Goal: Task Accomplishment & Management: Use online tool/utility

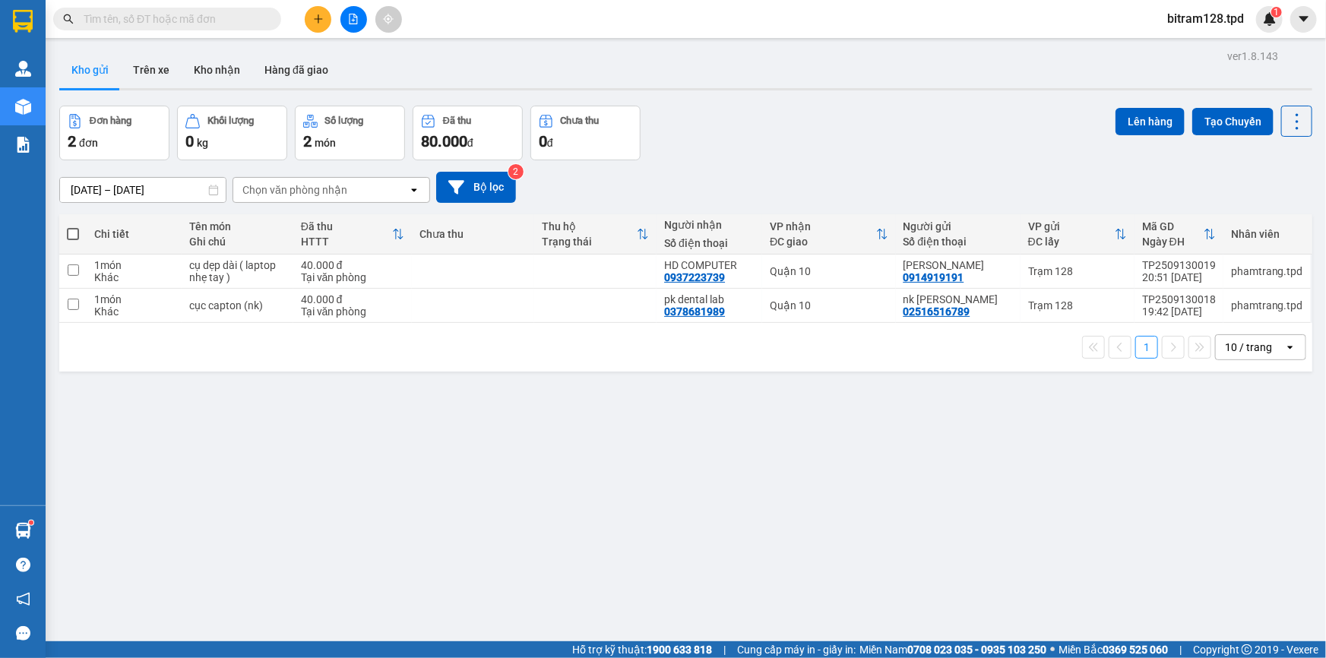
click at [68, 237] on span at bounding box center [73, 234] width 12 height 12
click at [73, 226] on input "checkbox" at bounding box center [73, 226] width 0 height 0
checkbox input "true"
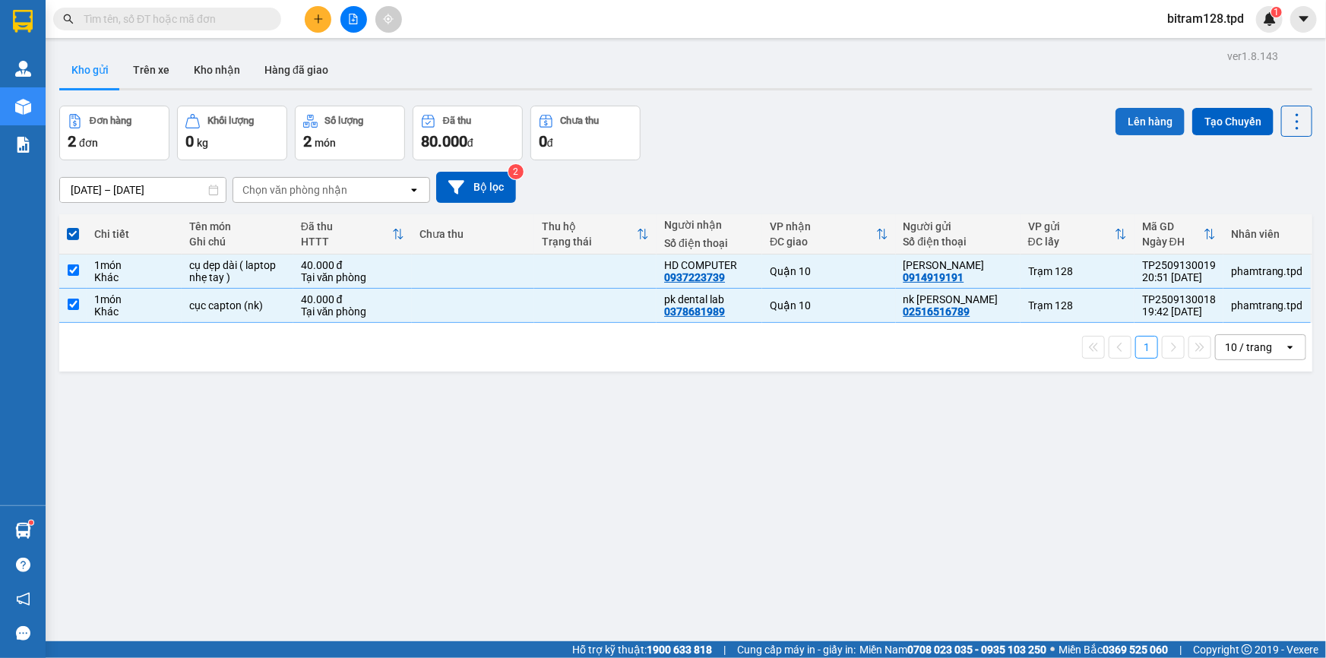
drag, startPoint x: 1103, startPoint y: 125, endPoint x: 1122, endPoint y: 125, distance: 19.0
click at [1105, 125] on div "Đơn hàng 2 đơn Khối lượng 0 kg Số lượng 2 món Đã thu 80.000 đ Chưa thu 0 đ Lên …" at bounding box center [685, 133] width 1253 height 55
click at [1124, 125] on button "Lên hàng" at bounding box center [1149, 121] width 69 height 27
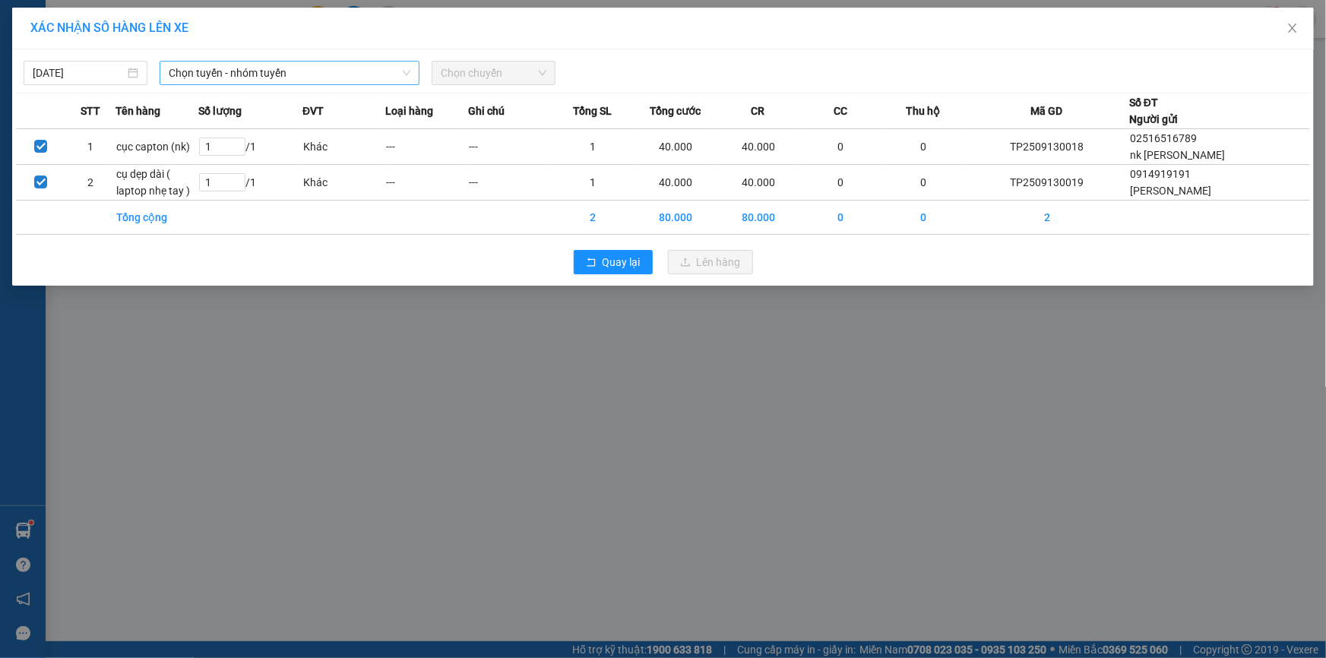
click at [191, 72] on span "Chọn tuyến - nhóm tuyến" at bounding box center [290, 73] width 242 height 23
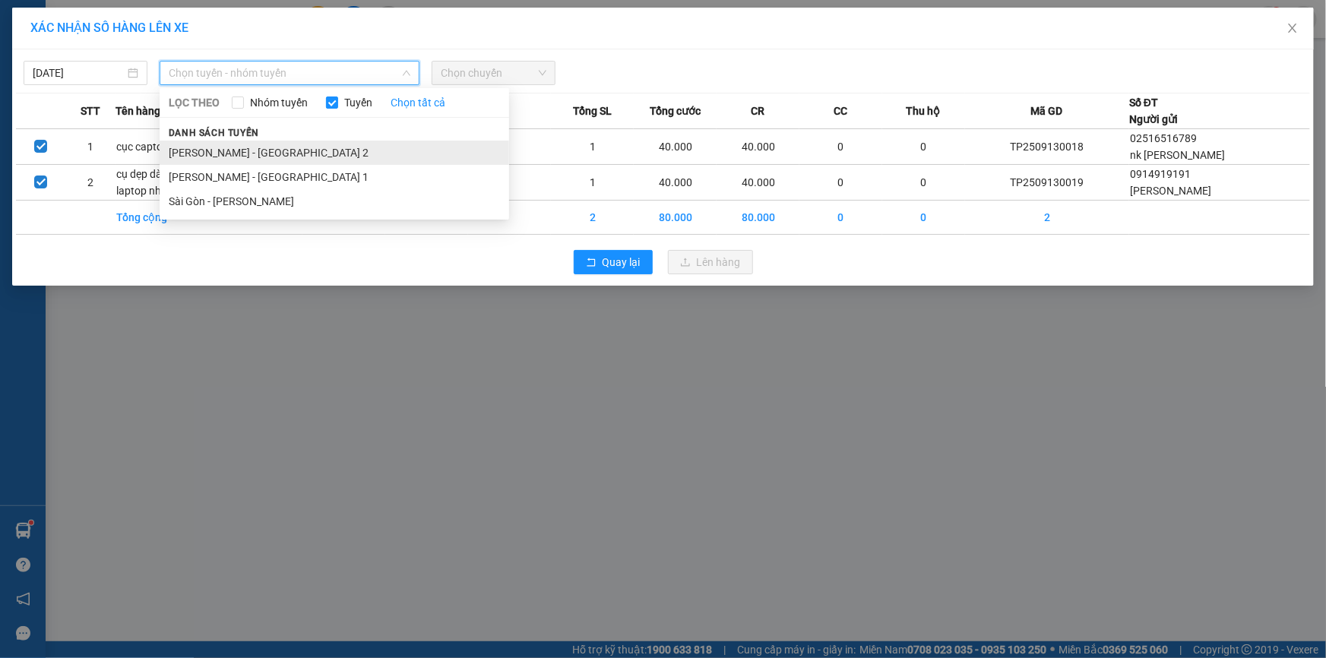
drag, startPoint x: 304, startPoint y: 147, endPoint x: 278, endPoint y: 137, distance: 27.7
click at [303, 147] on li "Phương Lâm - Sài Gòn 2" at bounding box center [335, 153] width 350 height 24
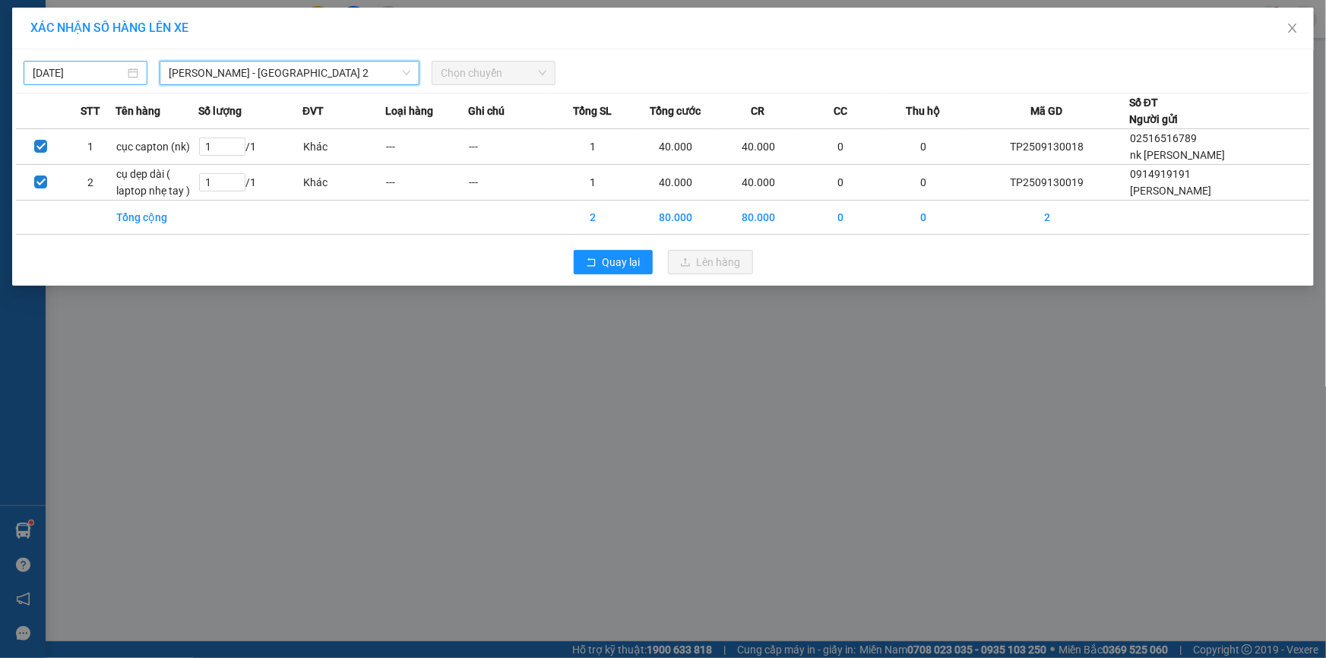
click at [66, 74] on input "13/09/2025" at bounding box center [79, 73] width 92 height 17
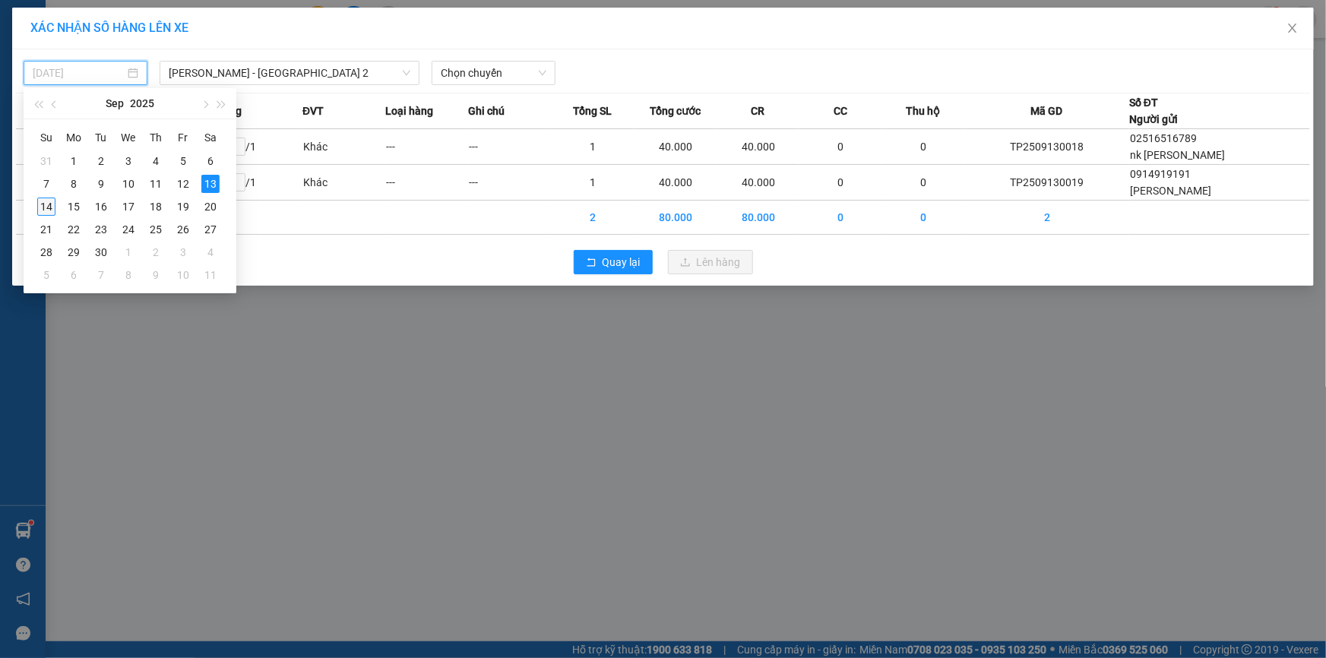
click at [46, 204] on div "14" at bounding box center [46, 207] width 18 height 18
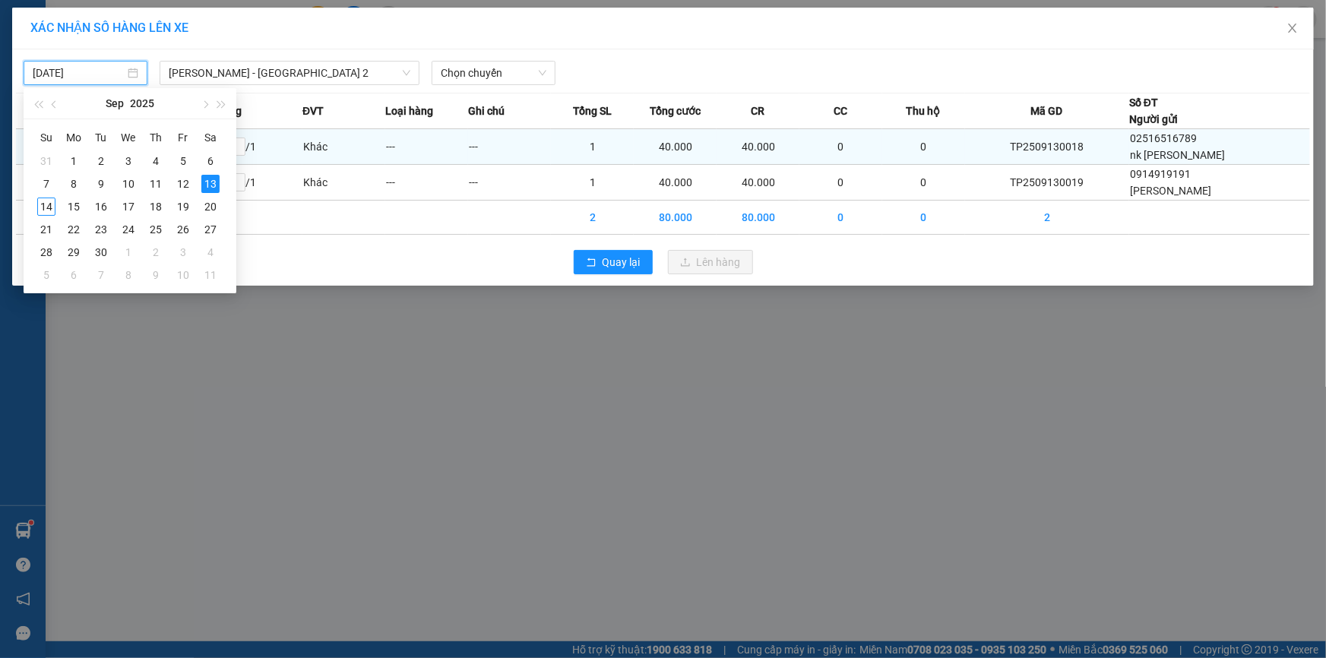
type input "14/09/2025"
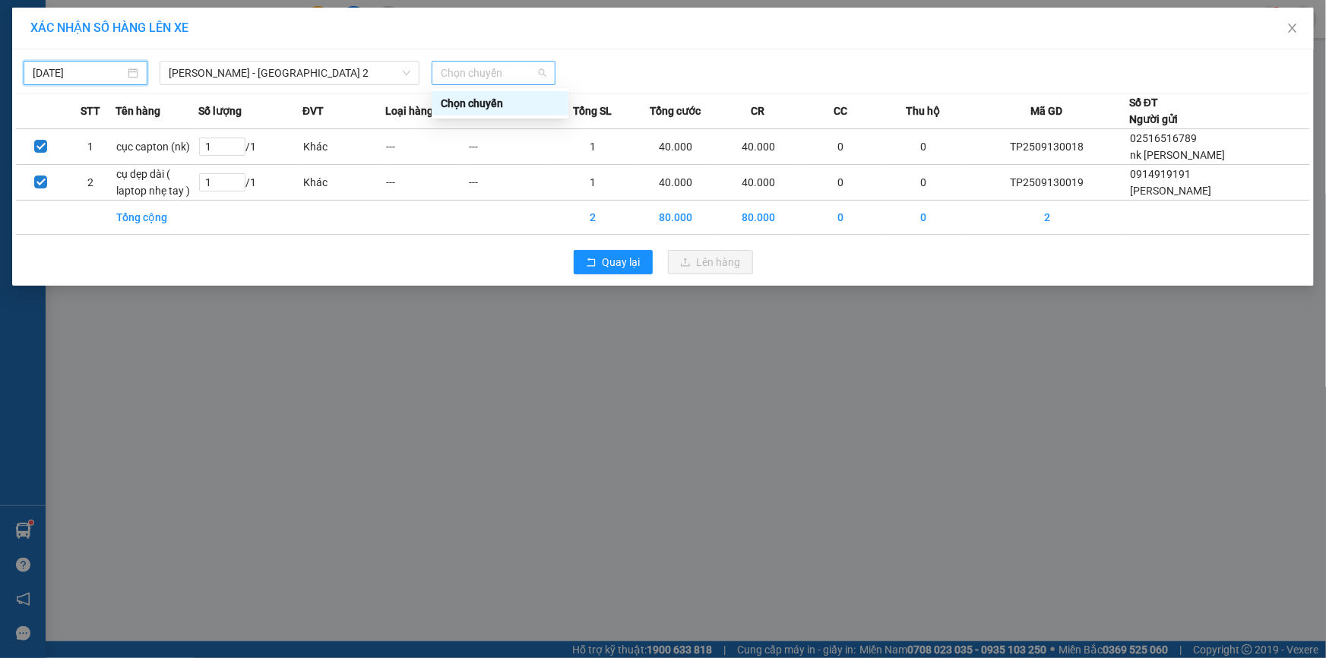
click at [499, 74] on span "Chọn chuyến" at bounding box center [494, 73] width 106 height 23
type input "01"
click at [508, 121] on div "Thêm chuyến " 01:00 "" at bounding box center [513, 128] width 162 height 26
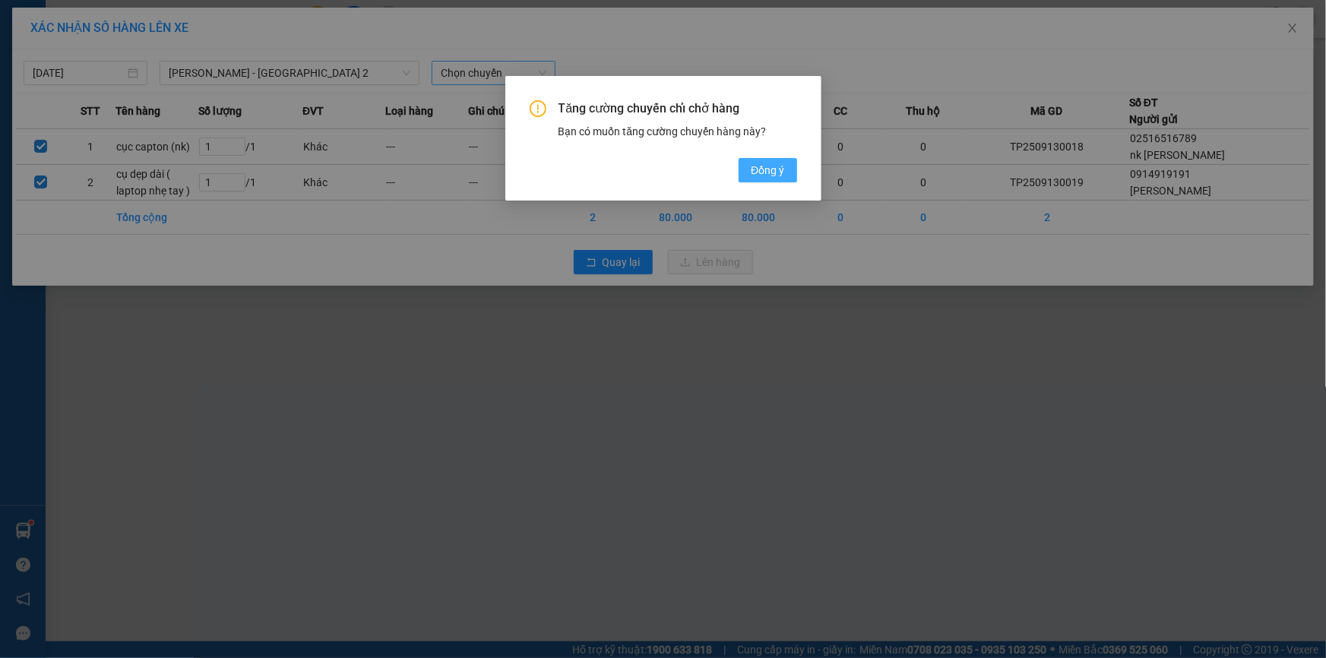
click at [767, 166] on span "Đồng ý" at bounding box center [767, 170] width 33 height 17
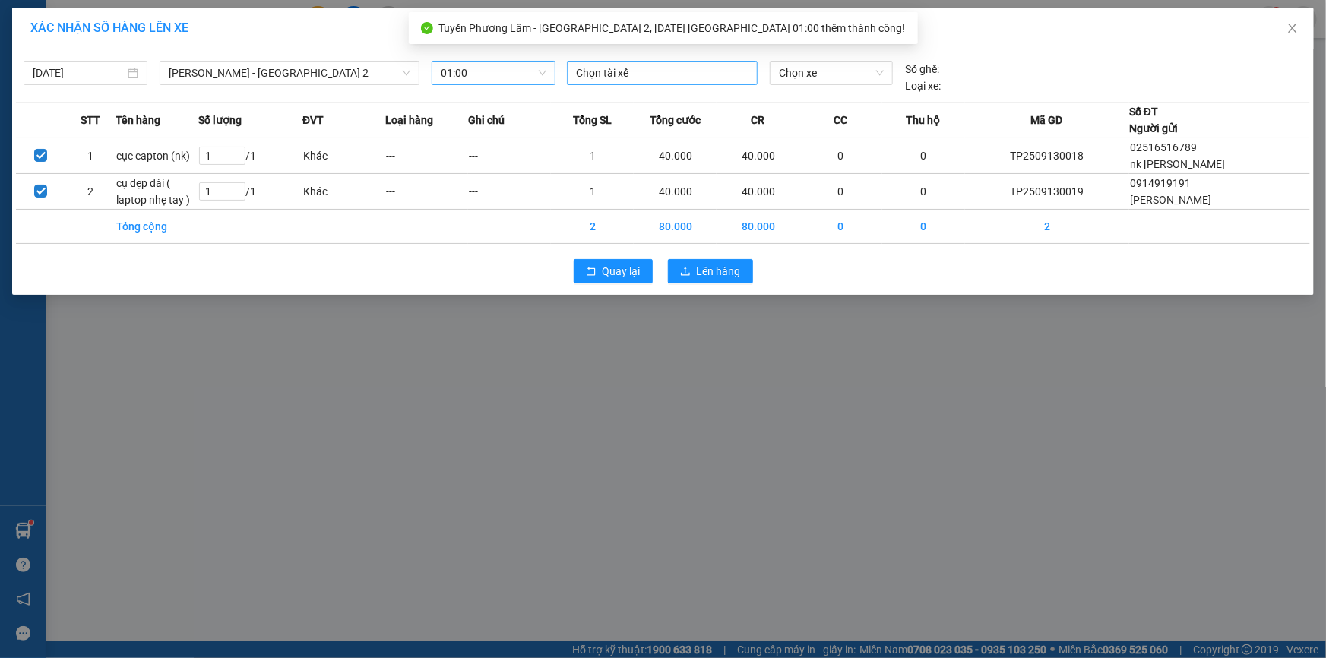
click at [652, 79] on div at bounding box center [662, 73] width 183 height 18
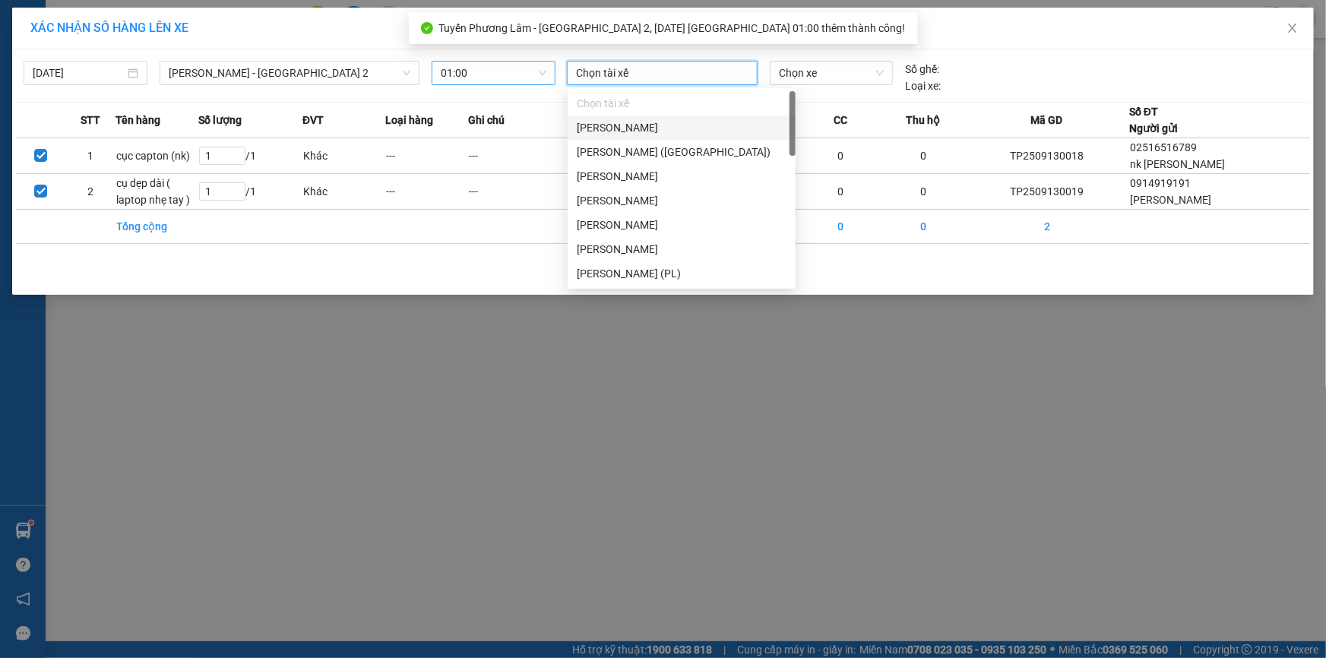
click at [649, 124] on div "Phạm Văn Chí" at bounding box center [682, 127] width 210 height 17
click at [834, 80] on span "Chọn xe" at bounding box center [831, 73] width 105 height 23
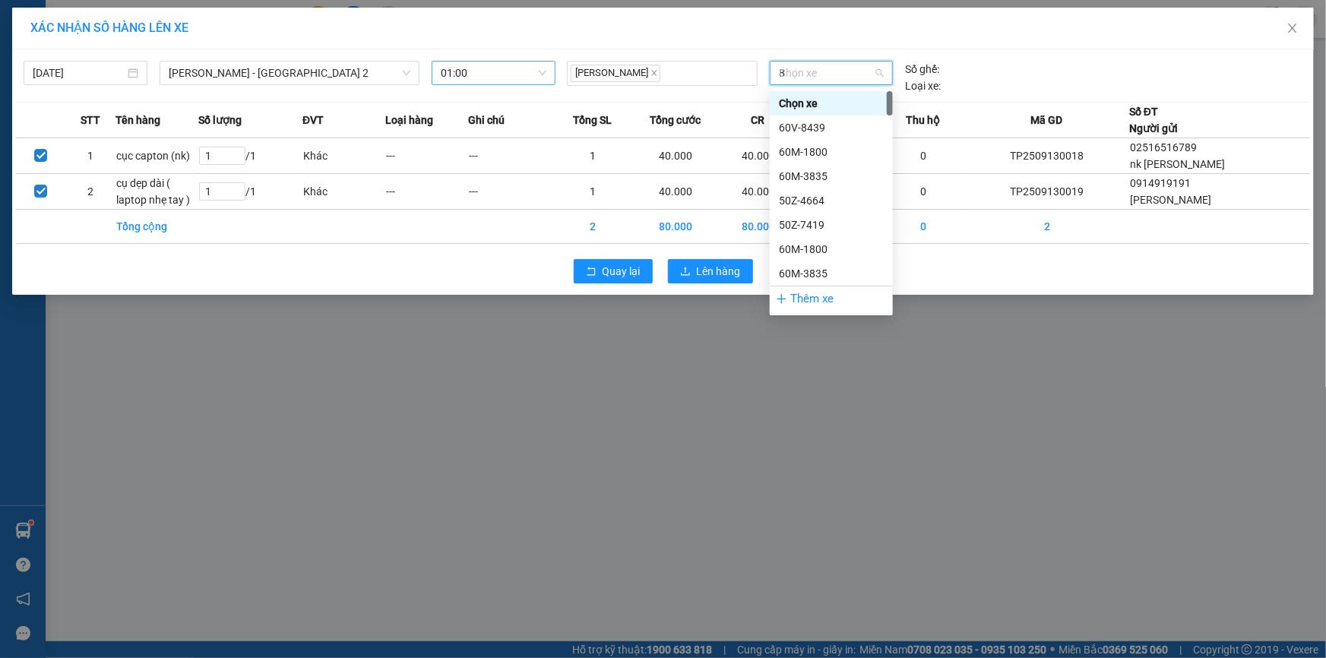
type input "89"
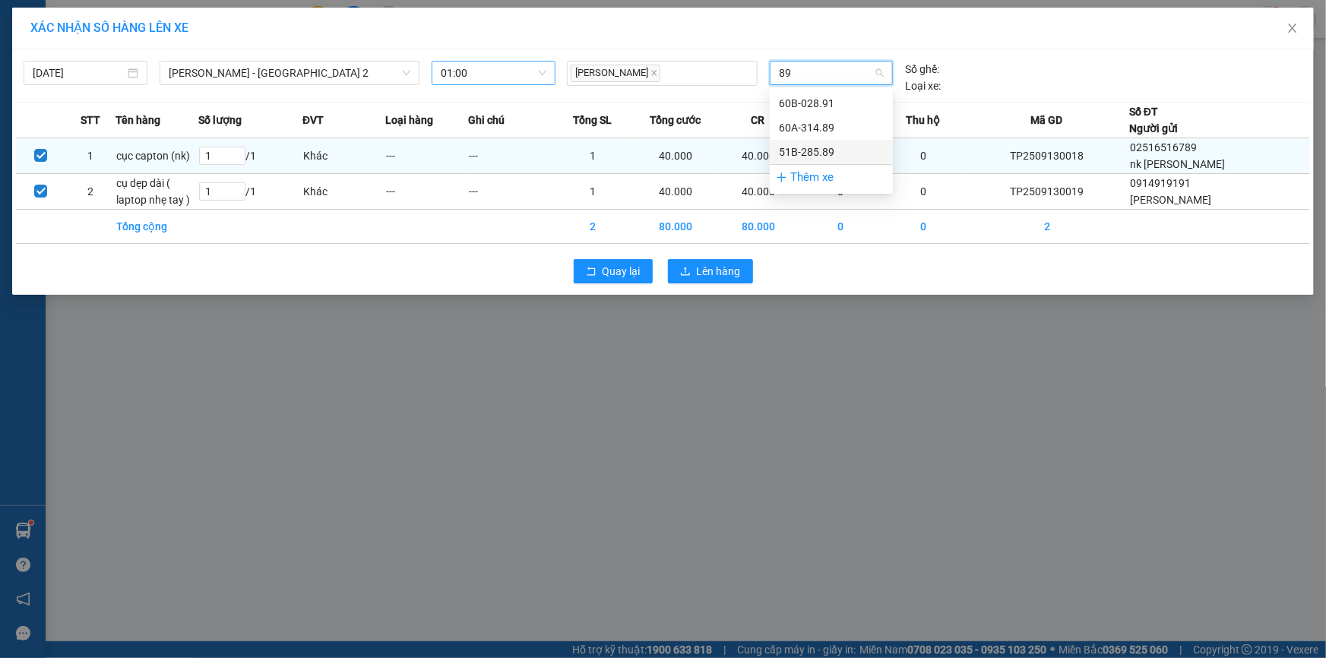
click at [831, 147] on div "51B-285.89" at bounding box center [831, 152] width 105 height 17
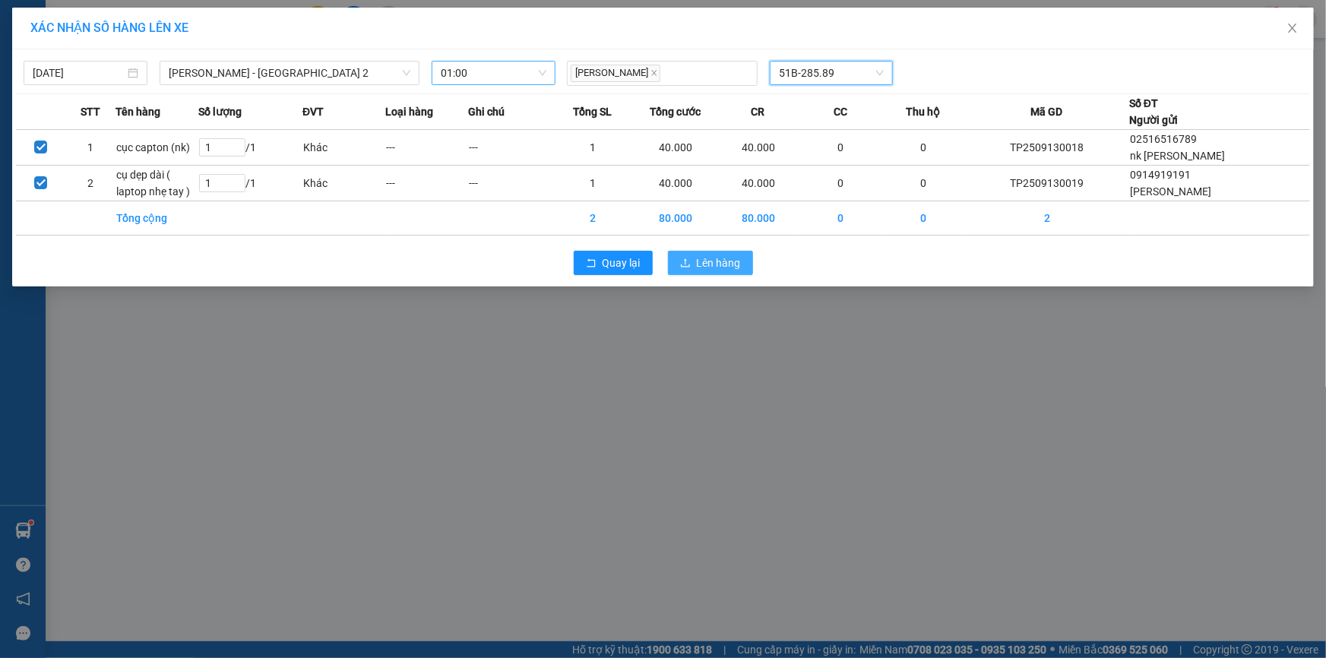
click at [722, 271] on button "Lên hàng" at bounding box center [710, 263] width 85 height 24
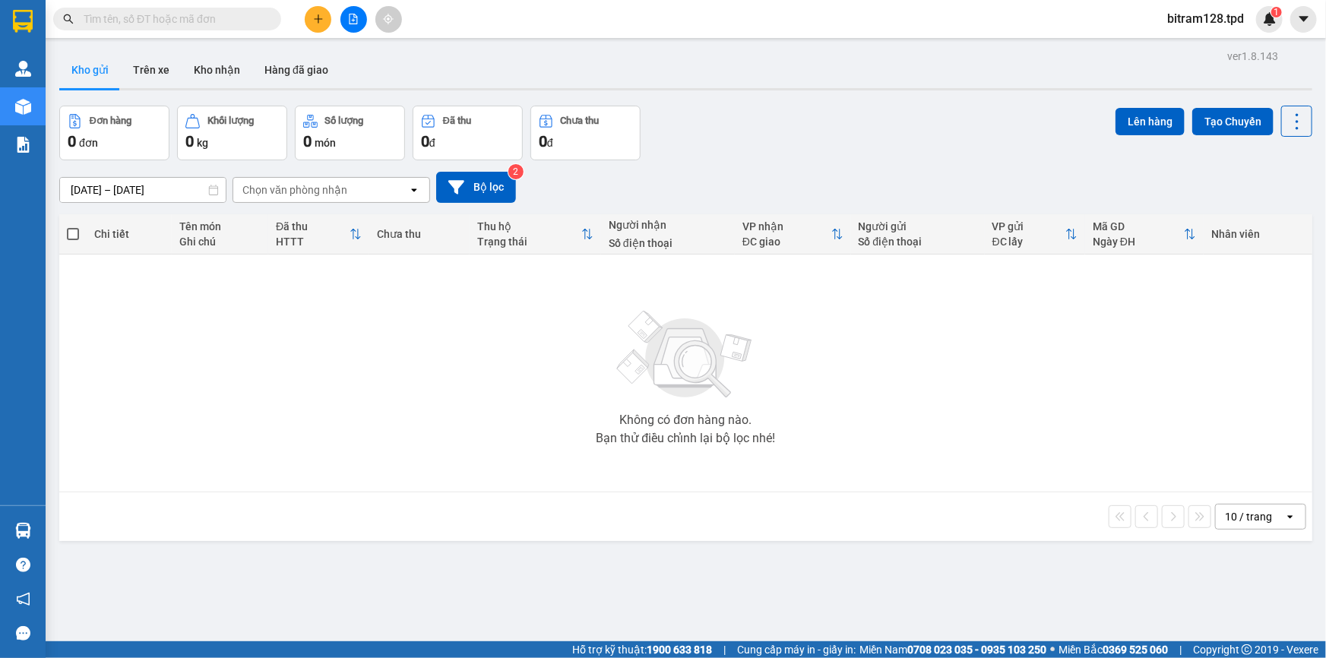
click at [1219, 24] on span "bitram128.tpd" at bounding box center [1205, 18] width 101 height 19
click at [1202, 53] on span "Đăng xuất" at bounding box center [1213, 47] width 70 height 17
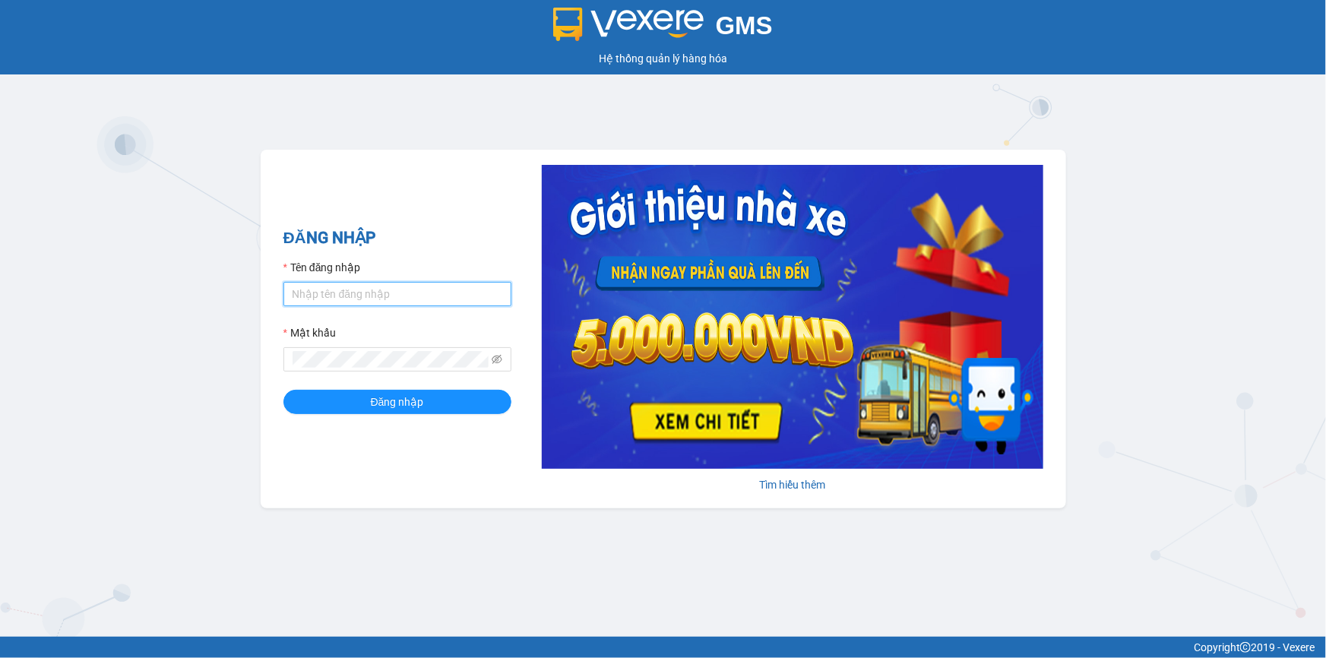
click at [399, 295] on input "Tên đăng nhập" at bounding box center [397, 294] width 228 height 24
type input "tinh128.tpd"
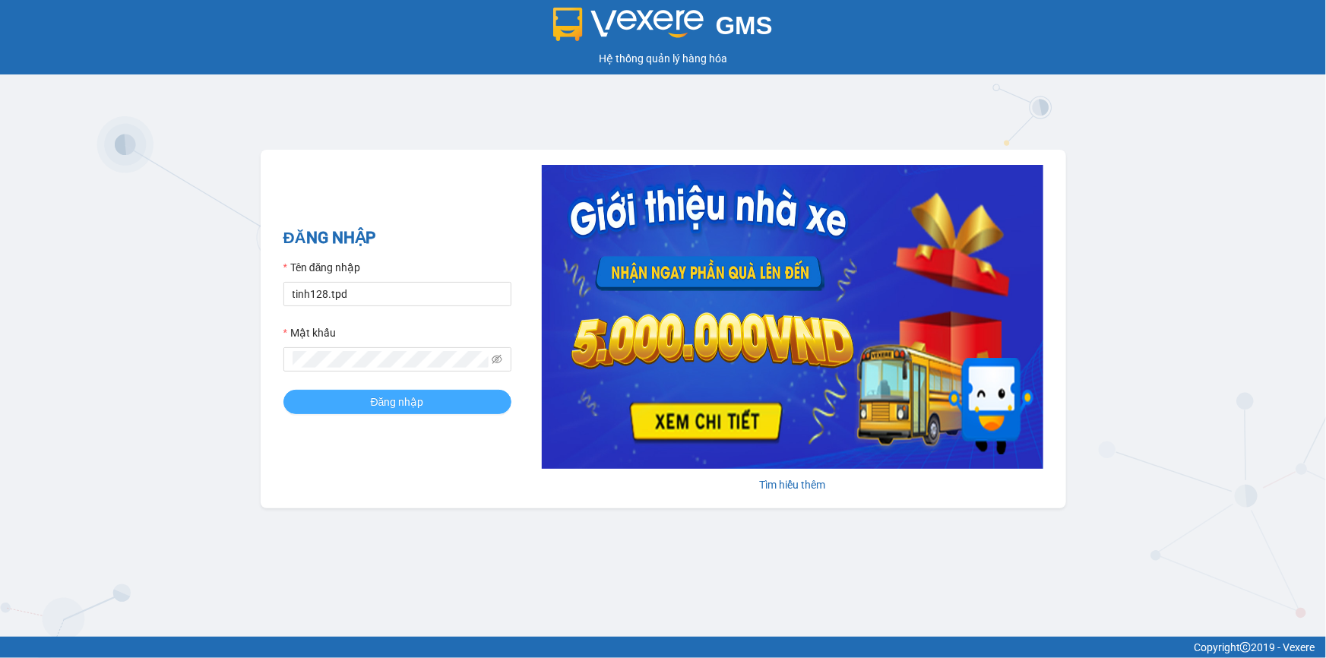
click at [442, 394] on button "Đăng nhập" at bounding box center [397, 402] width 228 height 24
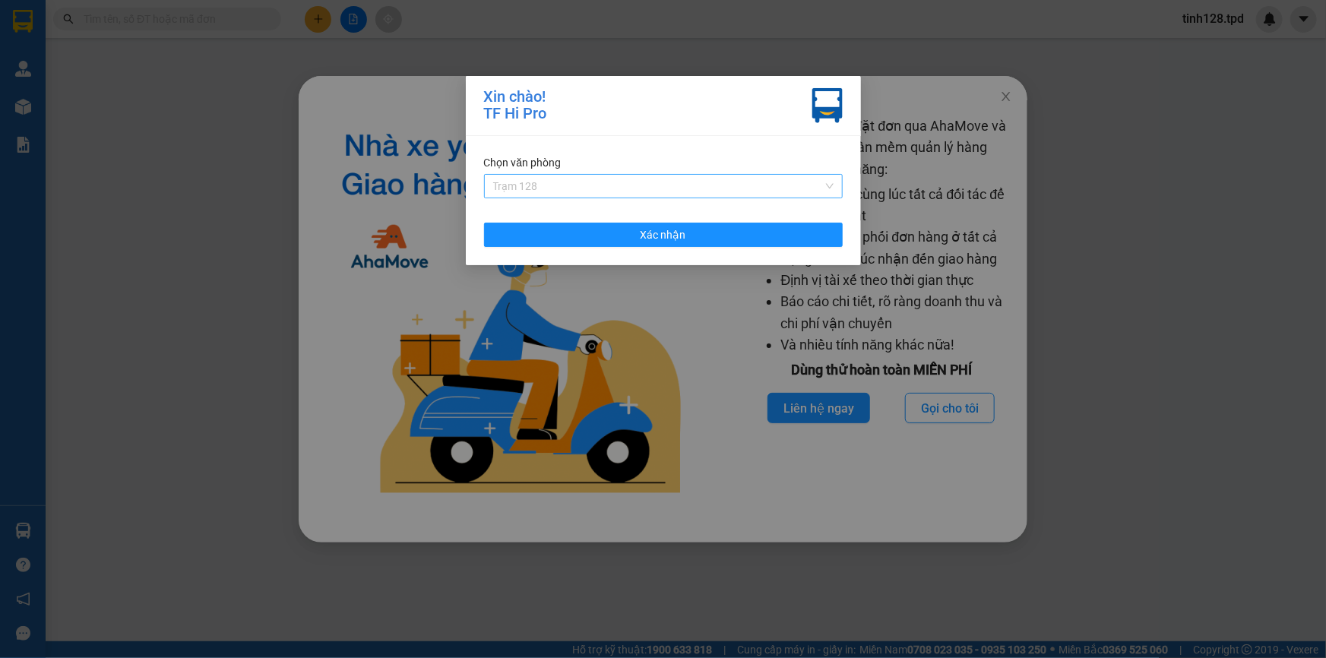
click at [706, 189] on span "Trạm 128" at bounding box center [663, 186] width 340 height 23
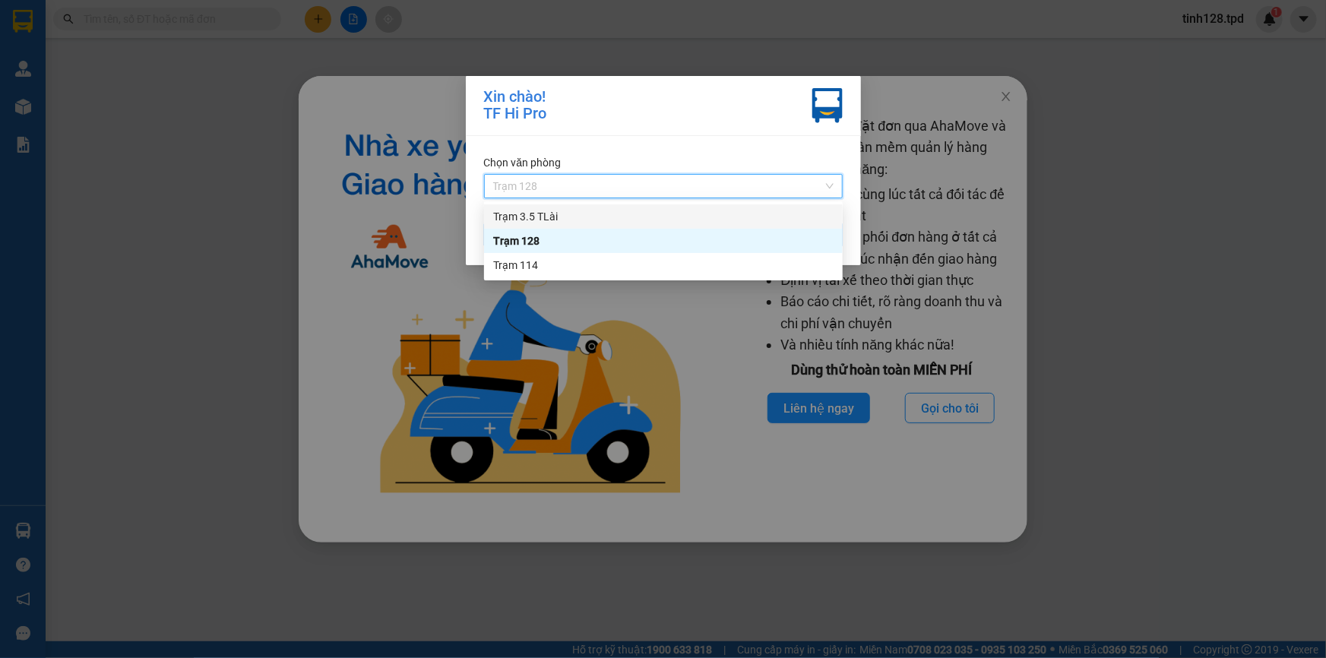
click at [675, 218] on div "Trạm 3.5 TLài" at bounding box center [663, 216] width 340 height 17
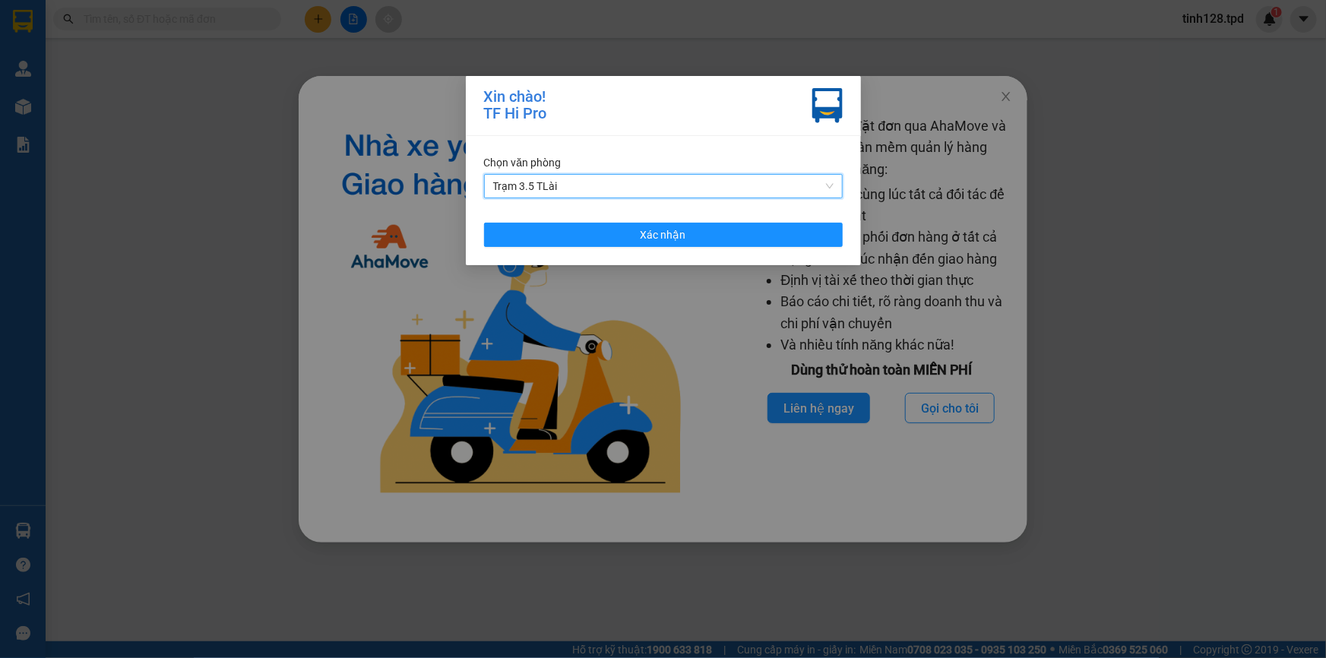
click at [675, 218] on div "Chọn văn phòng Trạm 3.5 TLài Trạm 3.5 TLài Xác nhận" at bounding box center [663, 200] width 395 height 129
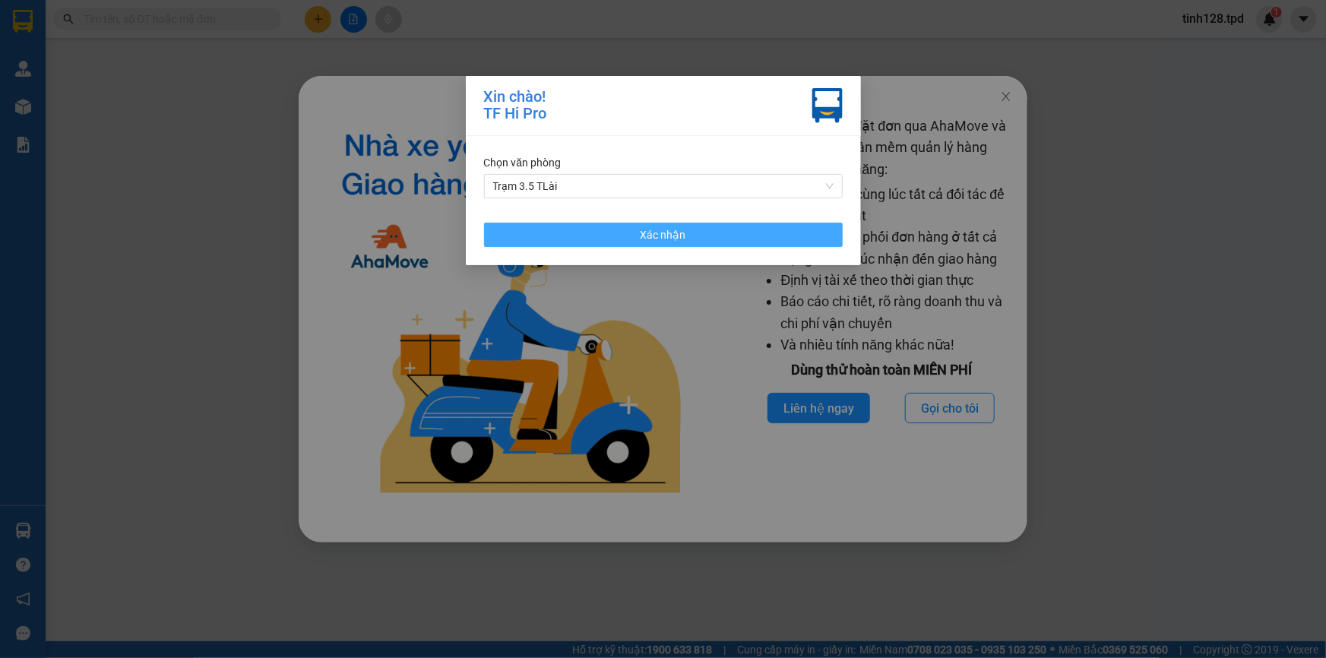
click at [675, 232] on span "Xác nhận" at bounding box center [664, 234] width 46 height 17
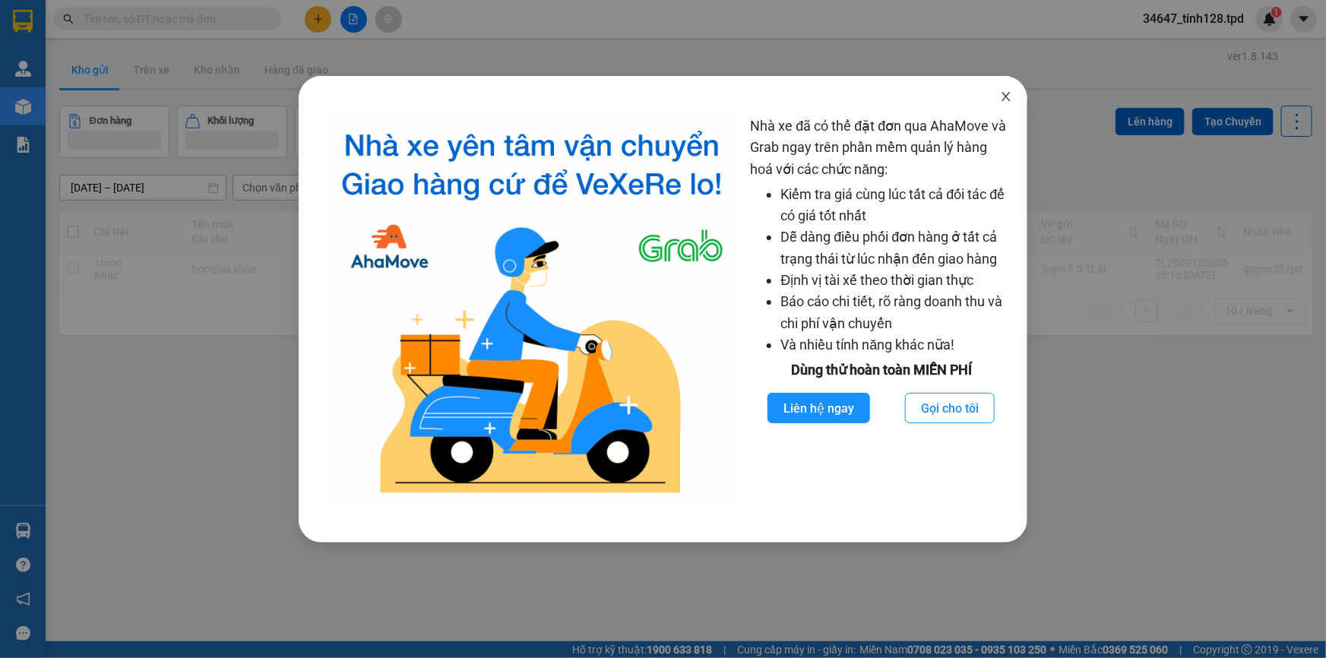
click at [1005, 106] on span "Close" at bounding box center [1006, 97] width 43 height 43
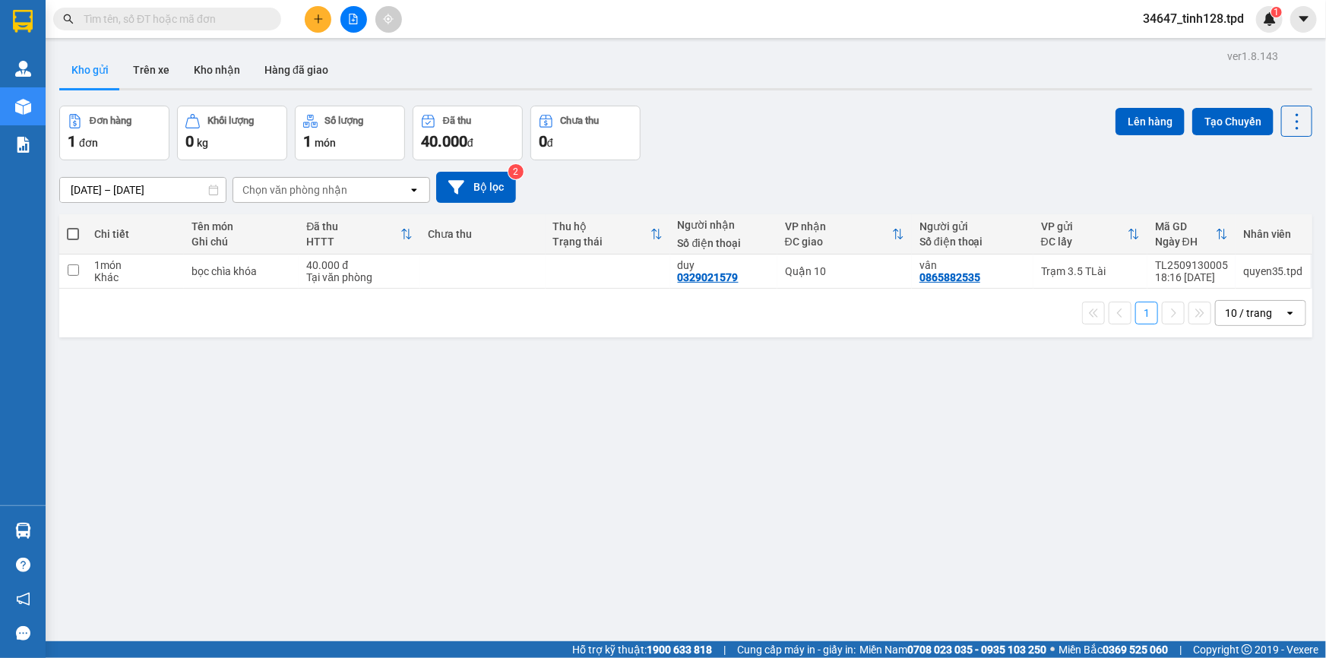
drag, startPoint x: 61, startPoint y: 231, endPoint x: 69, endPoint y: 231, distance: 8.4
click at [68, 231] on th at bounding box center [72, 234] width 27 height 40
click at [69, 231] on span at bounding box center [73, 234] width 12 height 12
click at [73, 226] on input "checkbox" at bounding box center [73, 226] width 0 height 0
checkbox input "true"
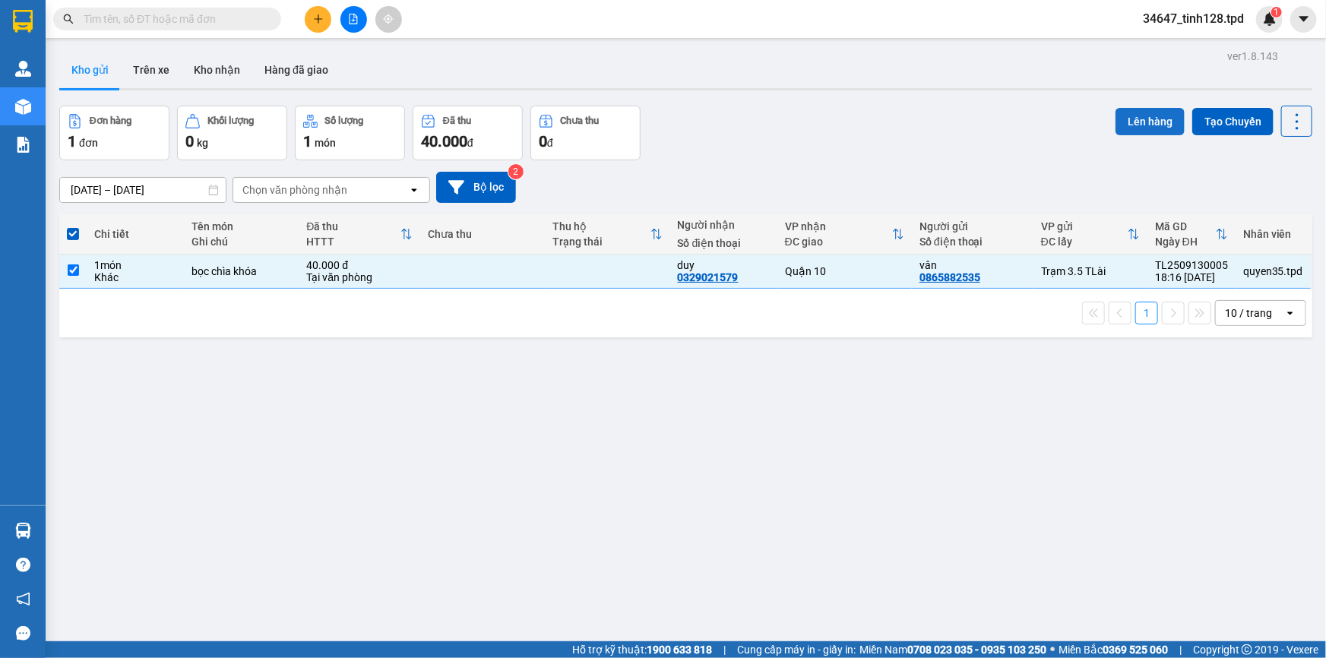
click at [1148, 115] on button "Lên hàng" at bounding box center [1149, 121] width 69 height 27
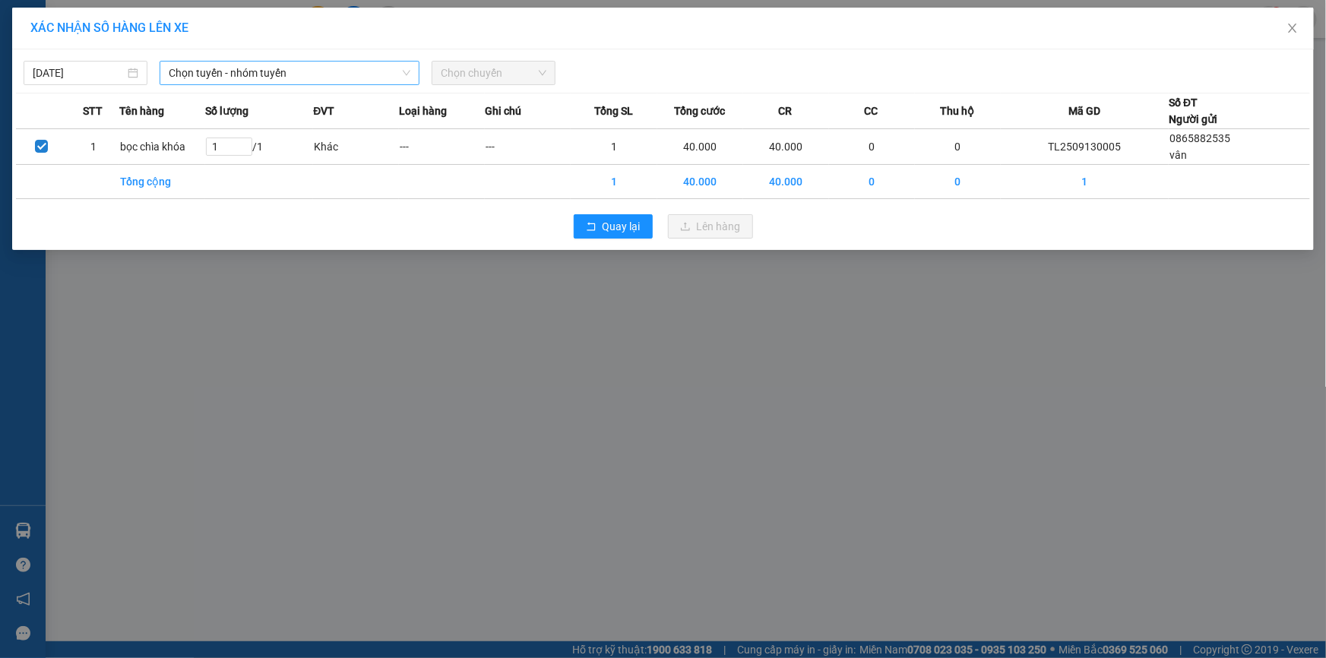
click at [277, 74] on span "Chọn tuyến - nhóm tuyến" at bounding box center [290, 73] width 242 height 23
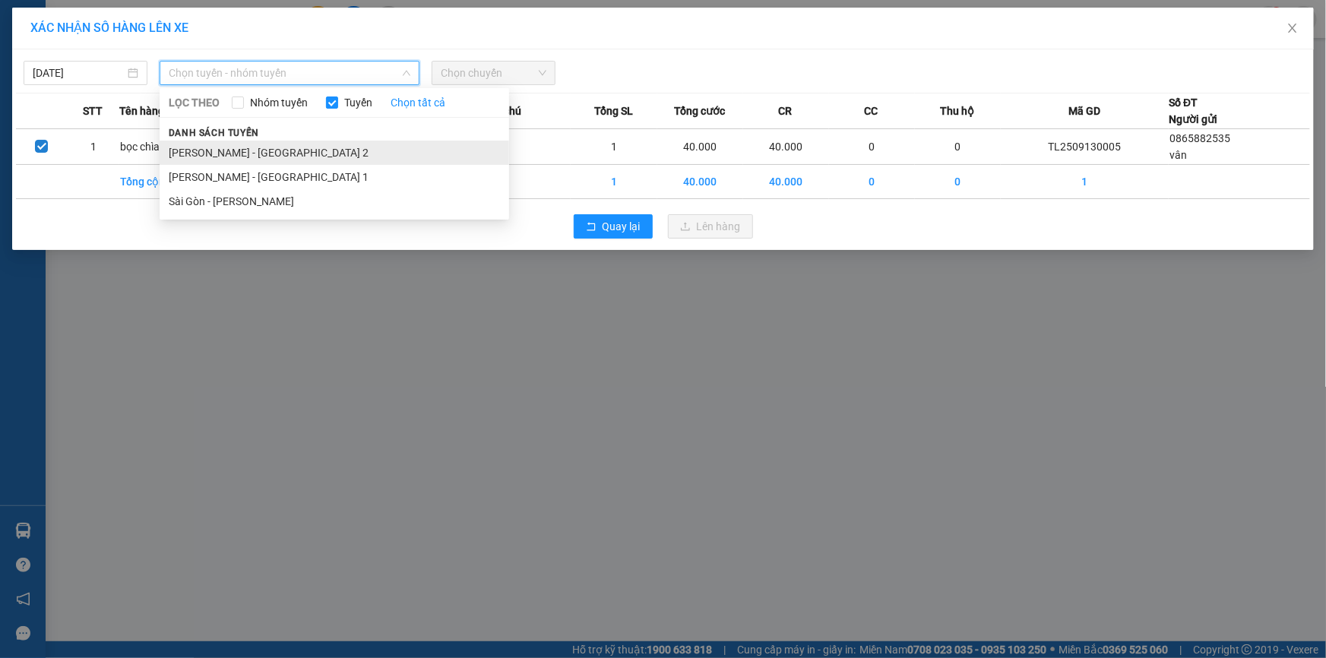
click at [261, 150] on li "Phương Lâm - Sài Gòn 2" at bounding box center [335, 153] width 350 height 24
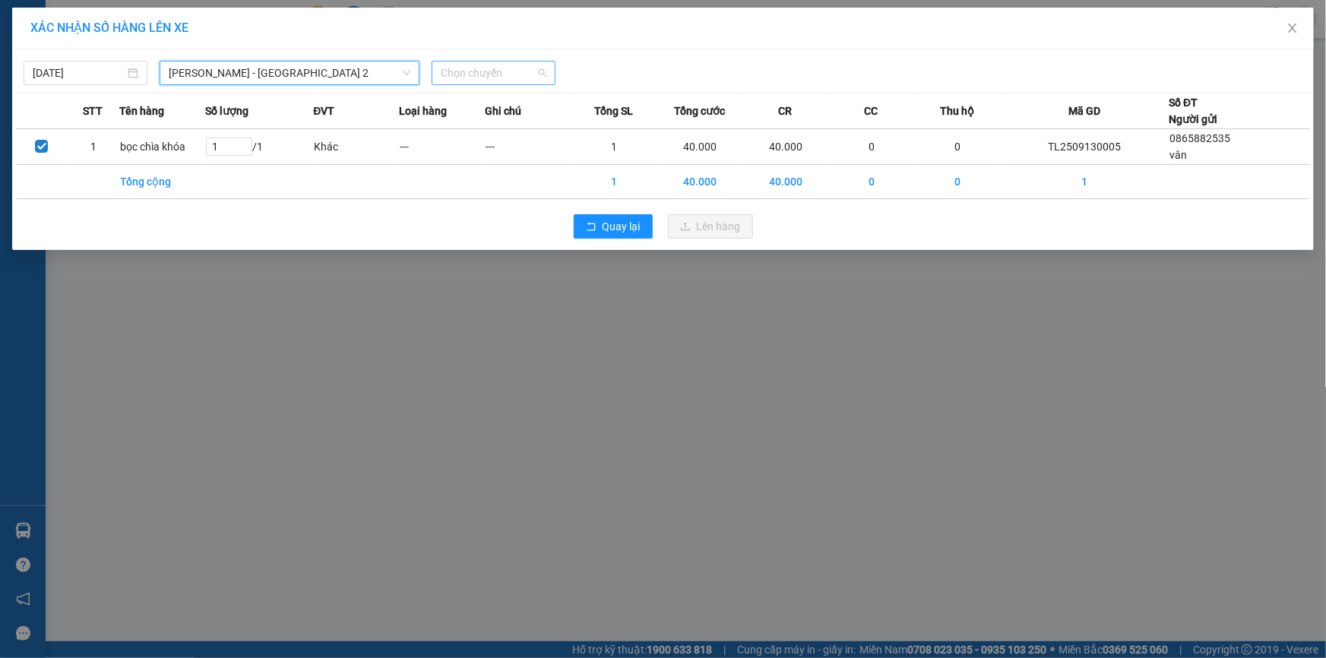
click at [524, 68] on span "Chọn chuyến" at bounding box center [494, 73] width 106 height 23
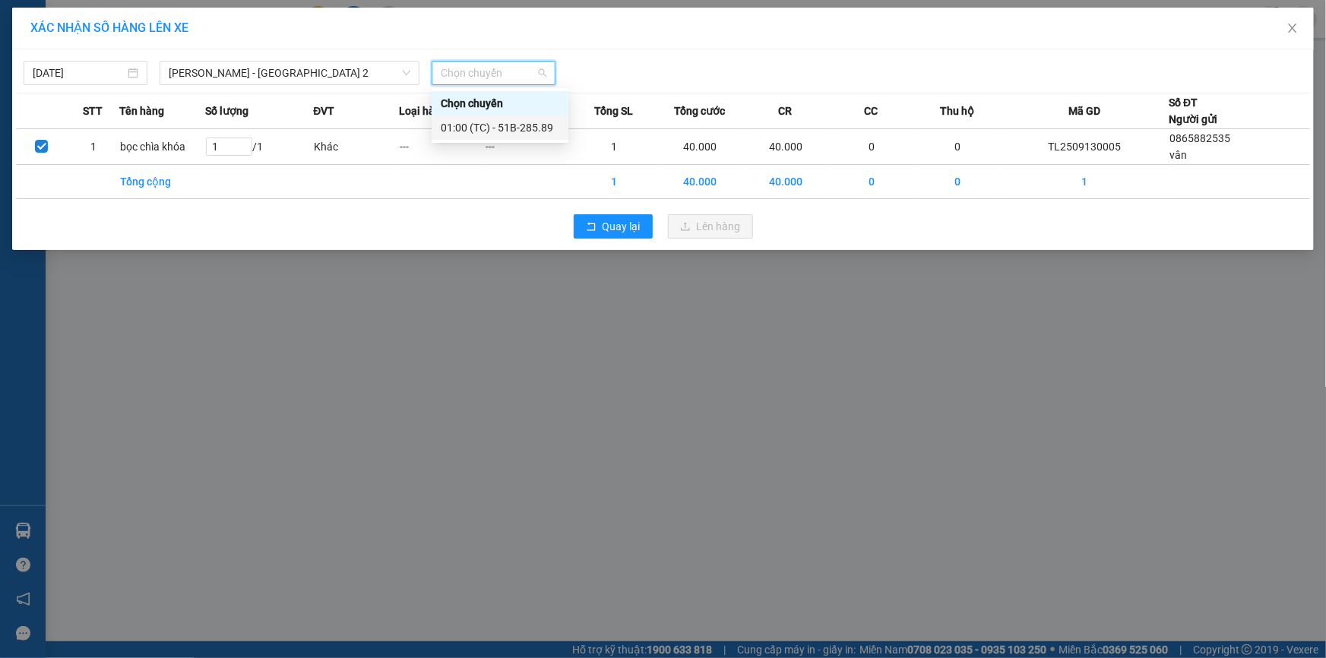
click at [516, 128] on div "01:00 (TC) - 51B-285.89" at bounding box center [500, 127] width 119 height 17
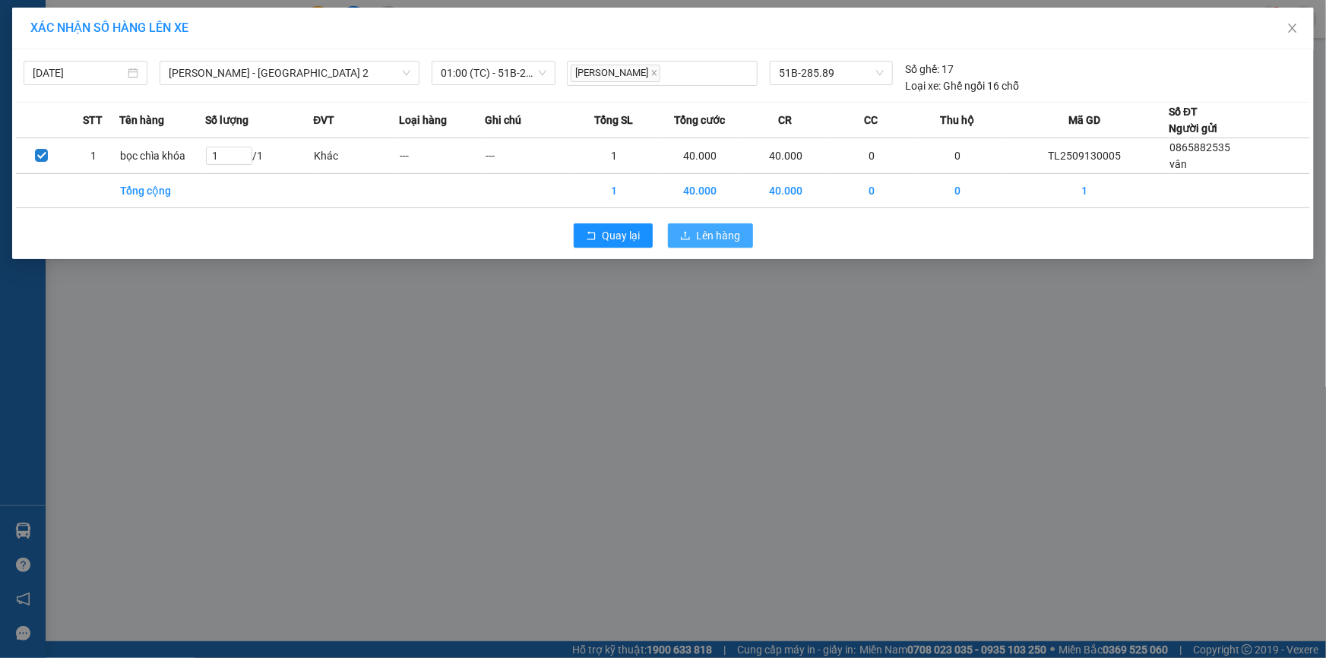
click at [703, 237] on span "Lên hàng" at bounding box center [719, 235] width 44 height 17
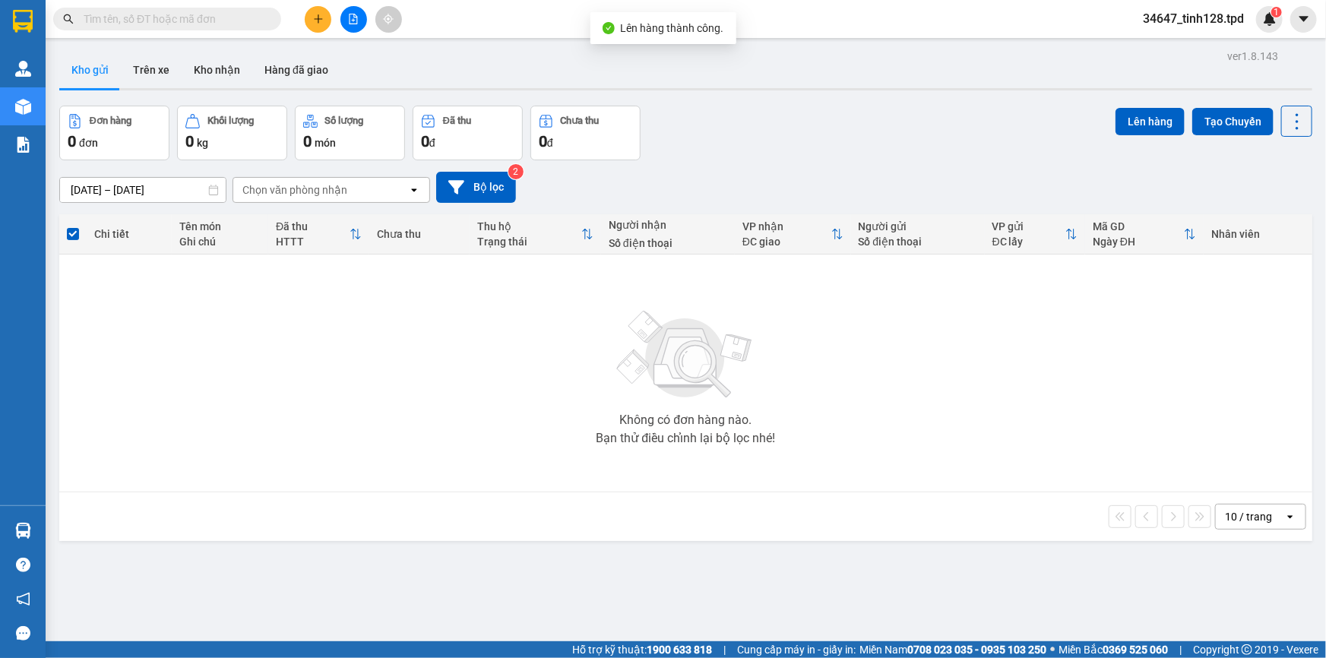
click at [1182, 29] on div "34647_tinh128.tpd 1" at bounding box center [1207, 19] width 152 height 27
click at [1182, 27] on span "34647_tinh128.tpd" at bounding box center [1193, 18] width 125 height 19
click at [1182, 23] on span "34647_tinh128.tpd" at bounding box center [1193, 18] width 125 height 19
click at [1183, 24] on span "34647_tinh128.tpd" at bounding box center [1193, 18] width 125 height 19
click at [1170, 50] on span "Đăng xuất" at bounding box center [1200, 47] width 93 height 17
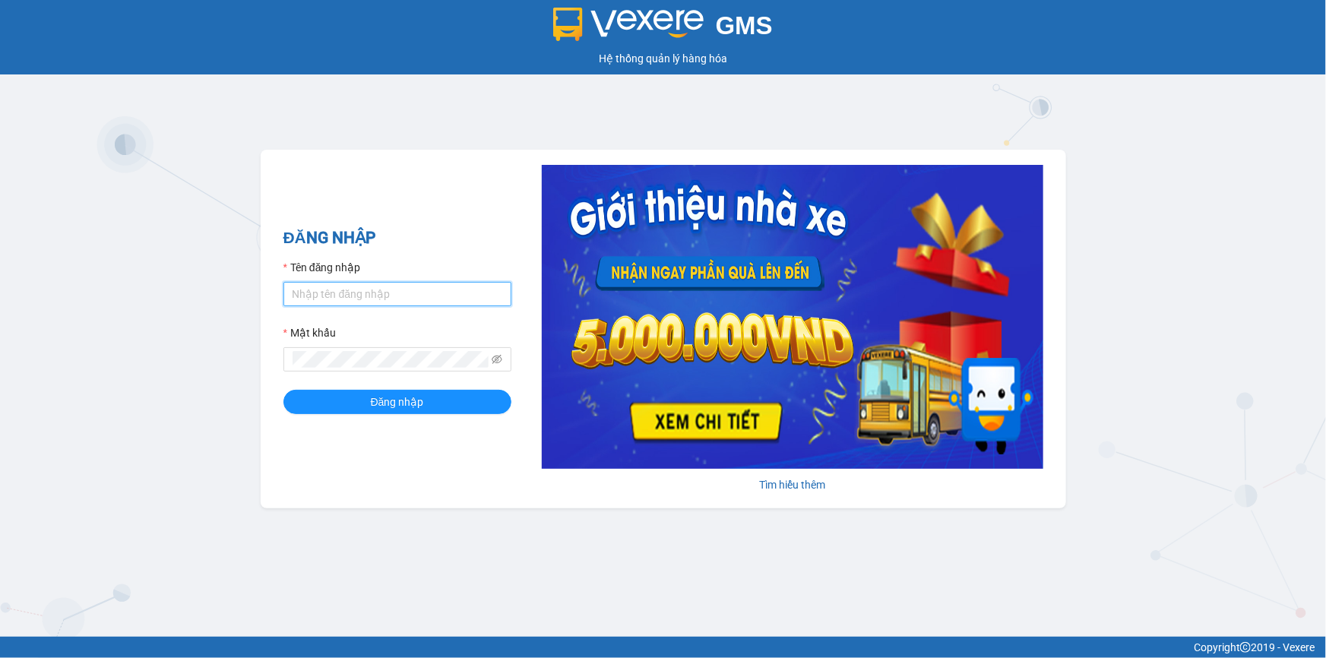
click at [380, 291] on input "Tên đăng nhập" at bounding box center [397, 294] width 228 height 24
type input "tinh128.tpd"
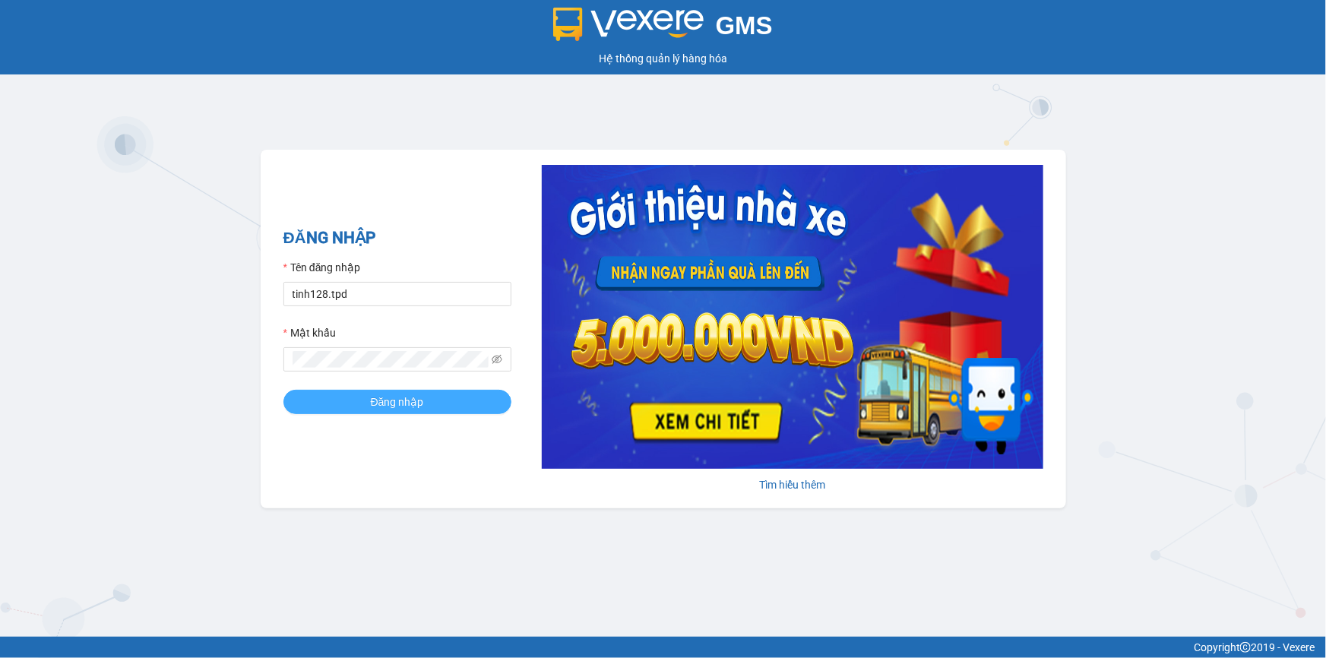
click at [441, 406] on button "Đăng nhập" at bounding box center [397, 402] width 228 height 24
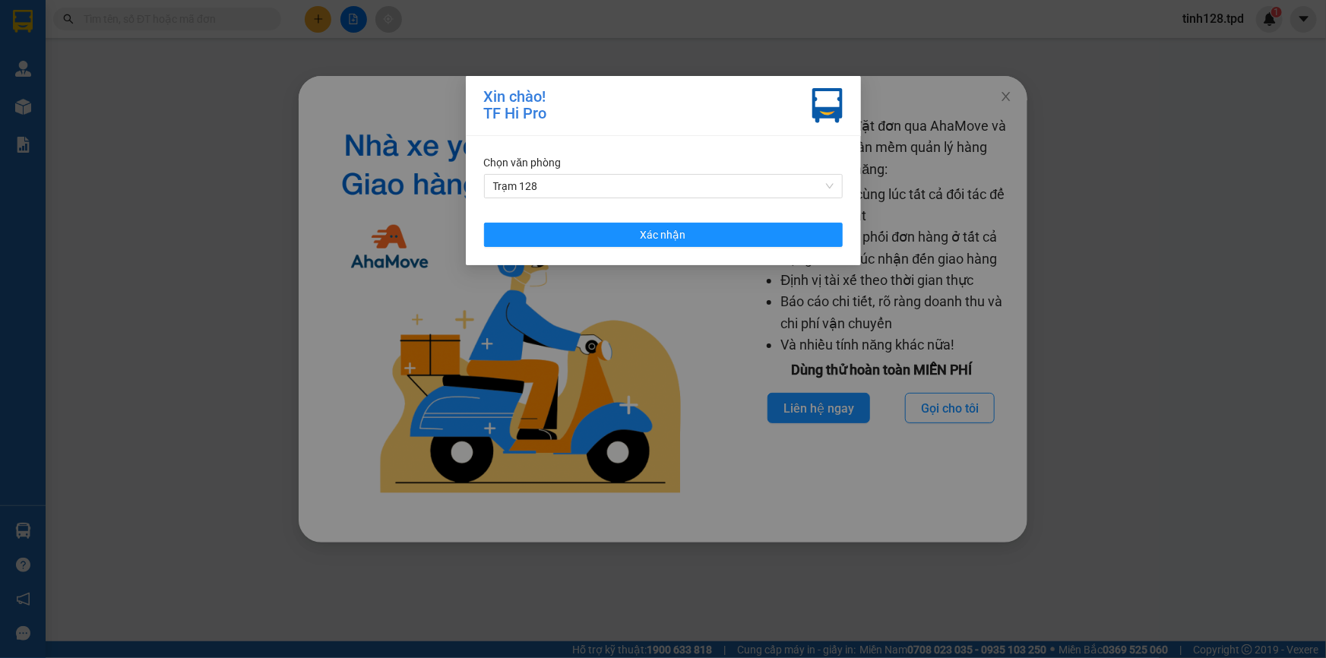
drag, startPoint x: 697, startPoint y: 153, endPoint x: 691, endPoint y: 166, distance: 14.3
click at [697, 154] on div "Chọn văn phòng" at bounding box center [663, 162] width 359 height 17
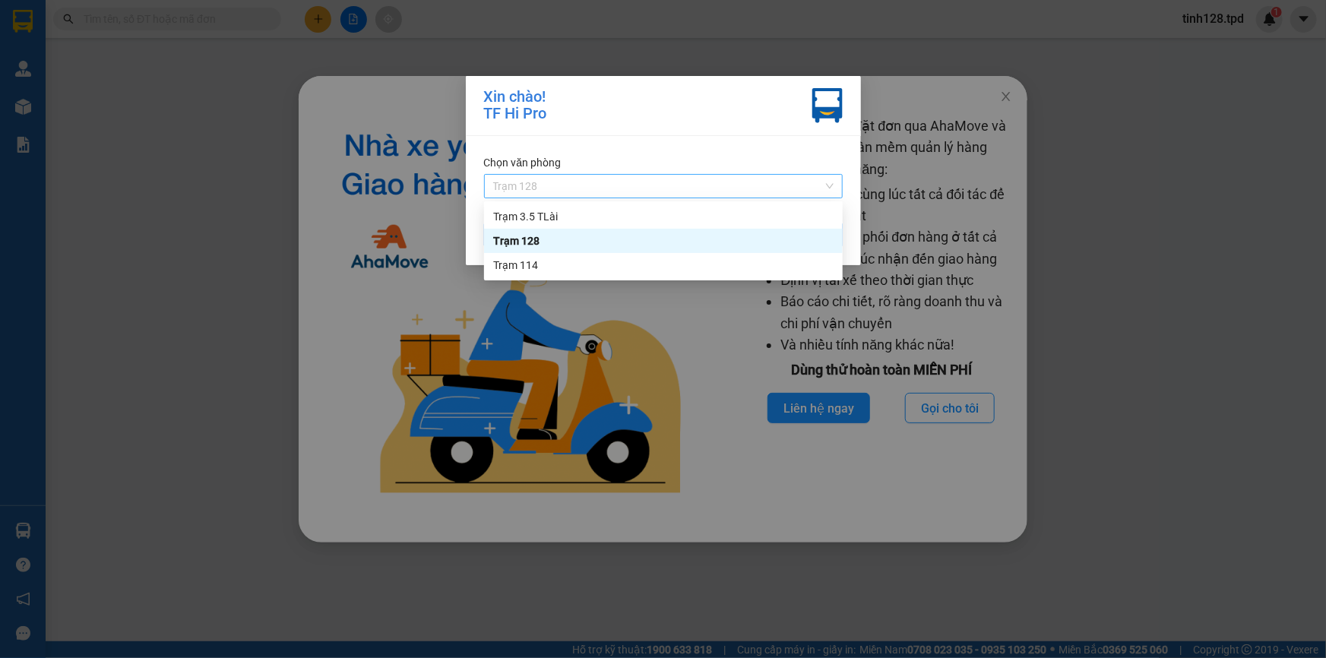
drag, startPoint x: 683, startPoint y: 182, endPoint x: 673, endPoint y: 207, distance: 26.9
click at [683, 182] on span "Trạm 128" at bounding box center [663, 186] width 340 height 23
click at [665, 233] on div "Trạm 128" at bounding box center [663, 241] width 340 height 17
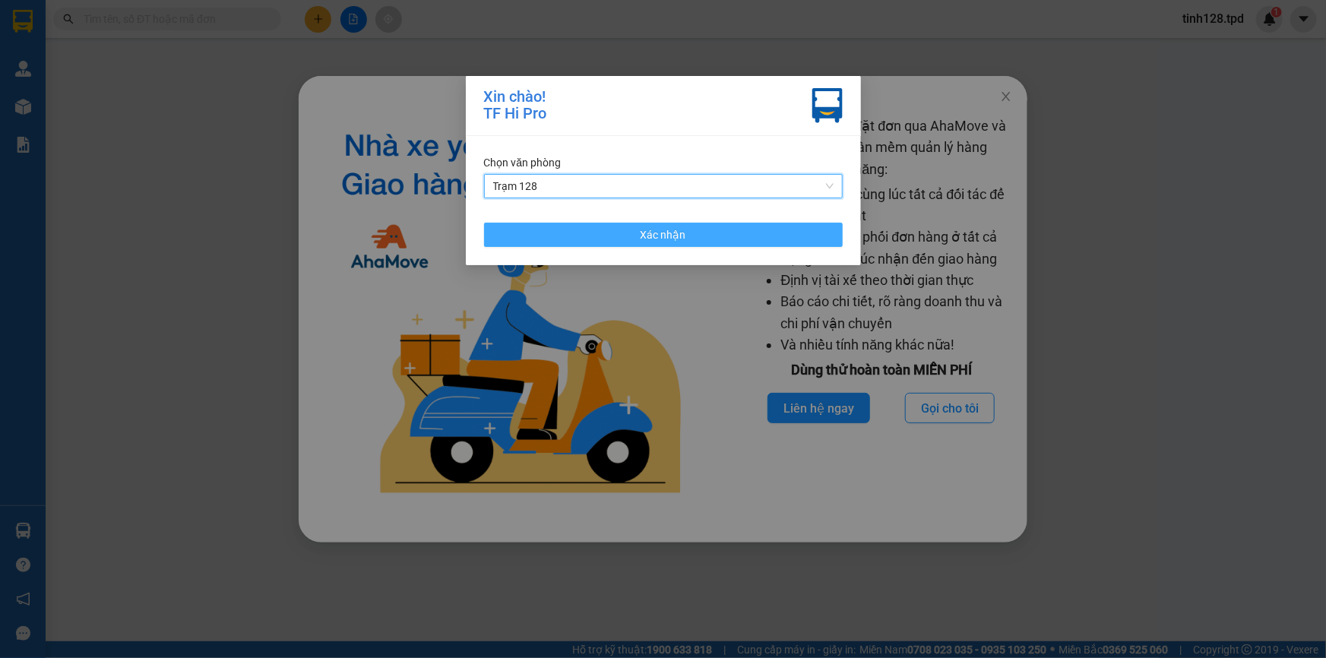
click at [665, 232] on span "Xác nhận" at bounding box center [664, 234] width 46 height 17
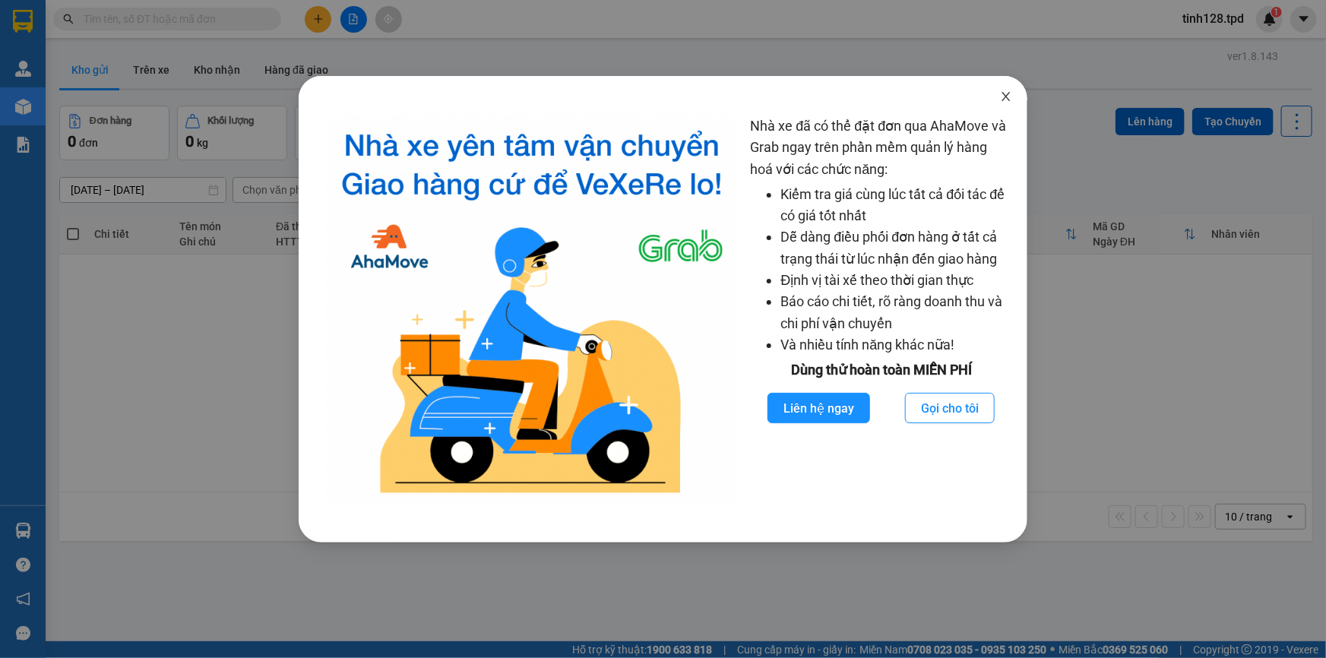
click at [1019, 102] on span "Close" at bounding box center [1006, 97] width 43 height 43
